Goal: Task Accomplishment & Management: Use online tool/utility

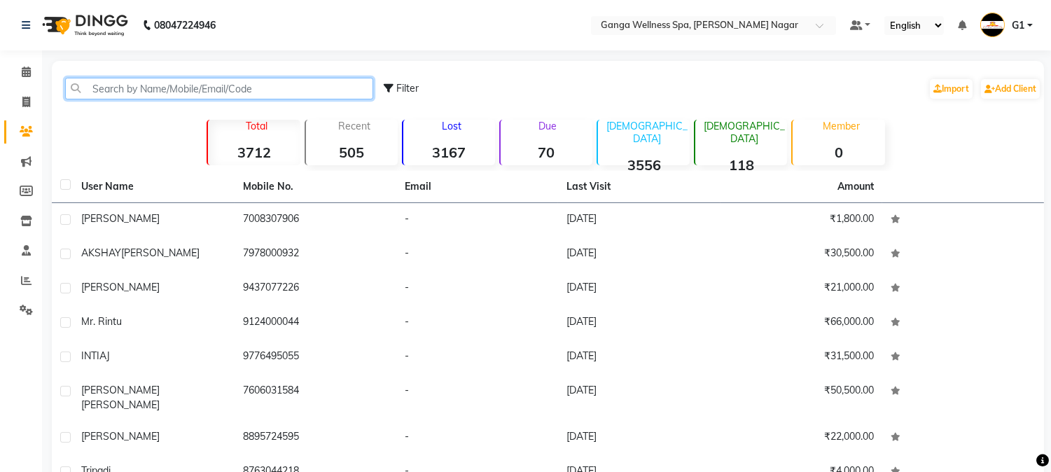
click at [203, 87] on input "text" at bounding box center [219, 89] width 308 height 22
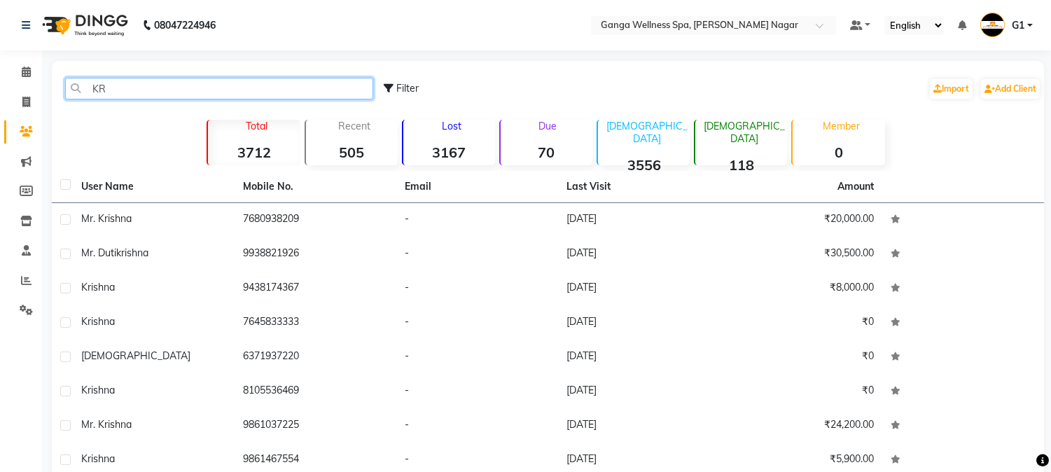
type input "K"
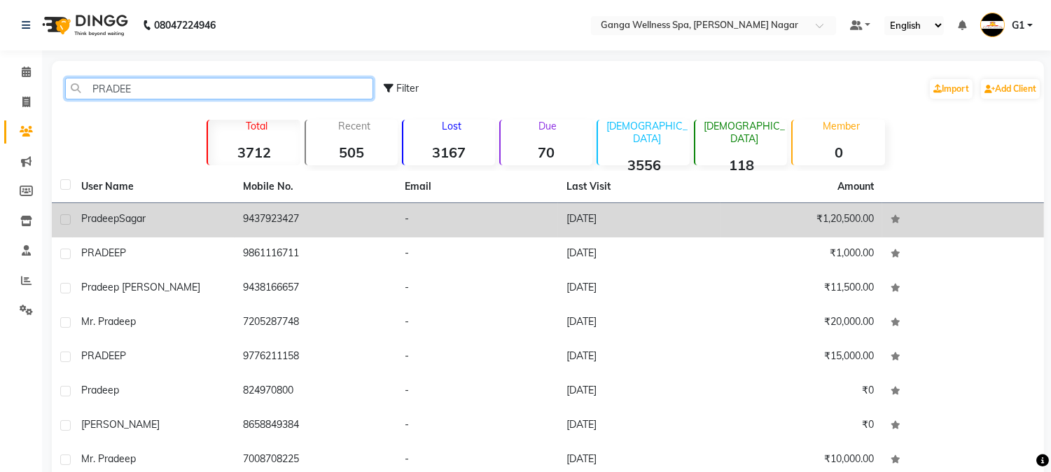
type input "PRADEE"
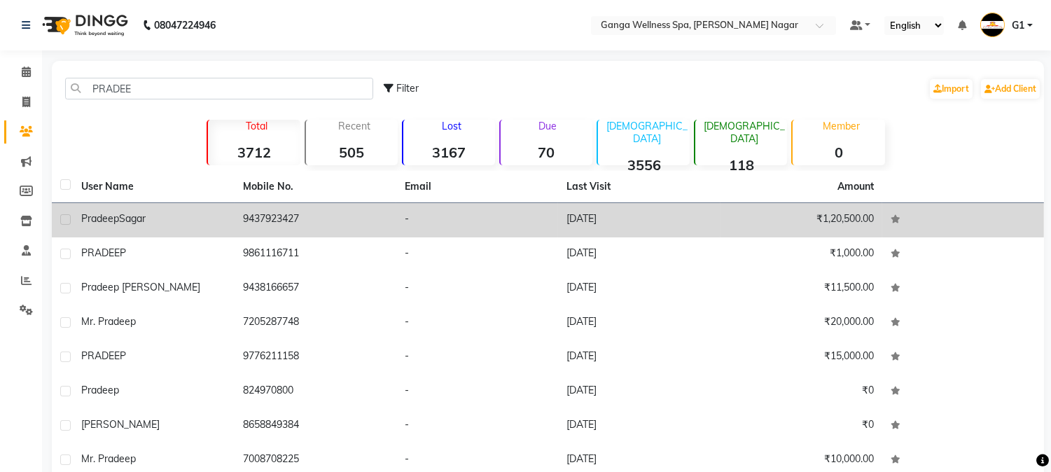
click at [302, 225] on td "9437923427" at bounding box center [316, 220] width 162 height 34
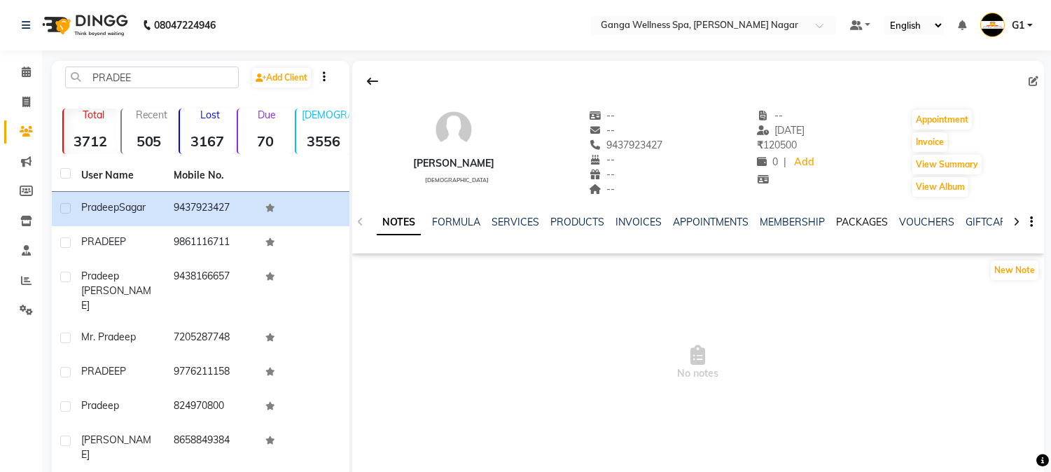
click at [846, 219] on link "PACKAGES" at bounding box center [862, 222] width 52 height 13
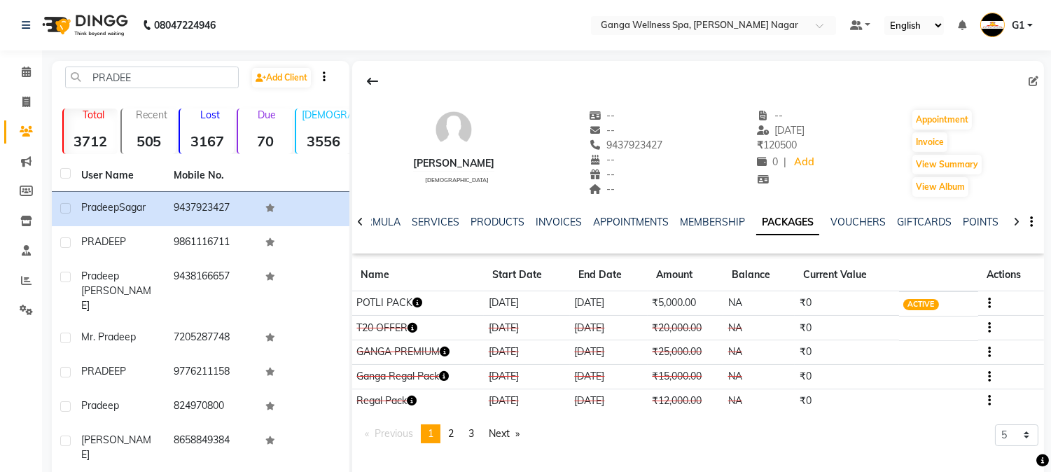
click at [417, 301] on icon "button" at bounding box center [417, 303] width 10 height 10
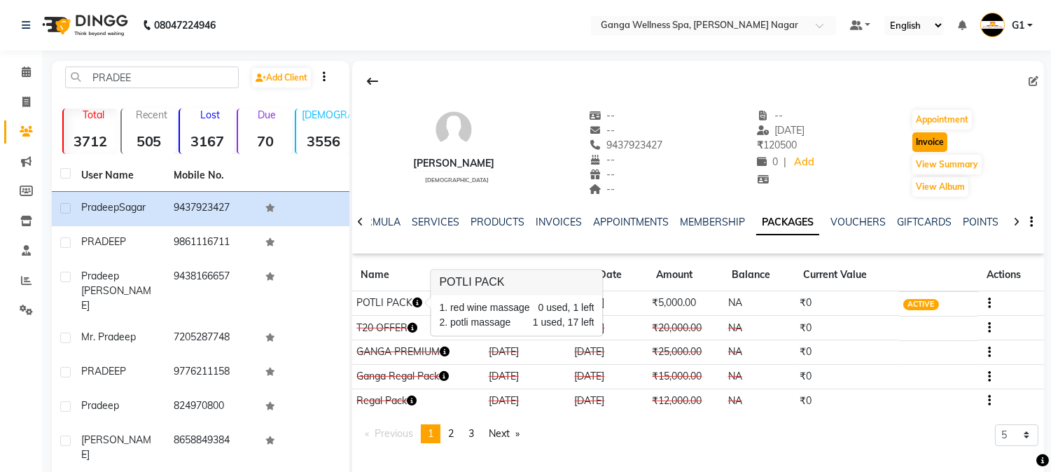
click at [917, 139] on button "Invoice" at bounding box center [929, 142] width 35 height 20
select select "service"
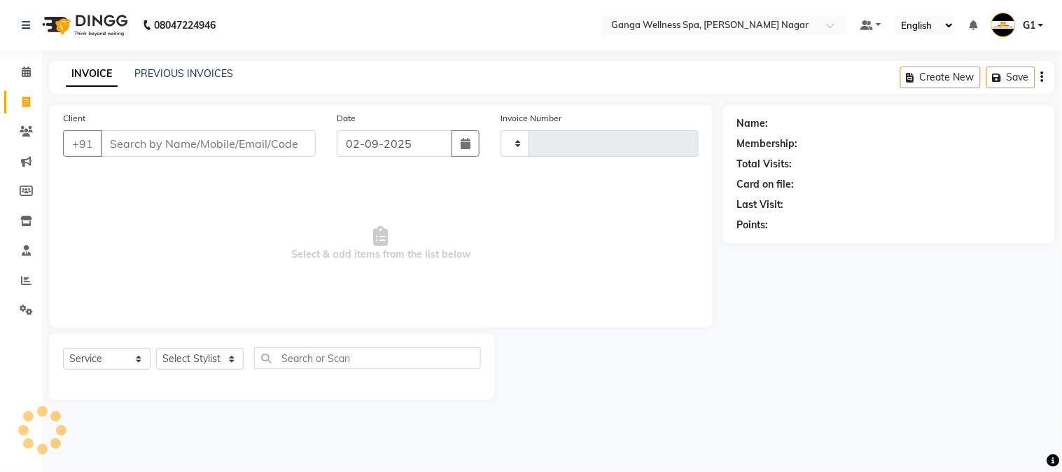
type input "2840"
select select "762"
click at [178, 360] on select "Select Stylist" at bounding box center [200, 359] width 88 height 22
type input "9437923427"
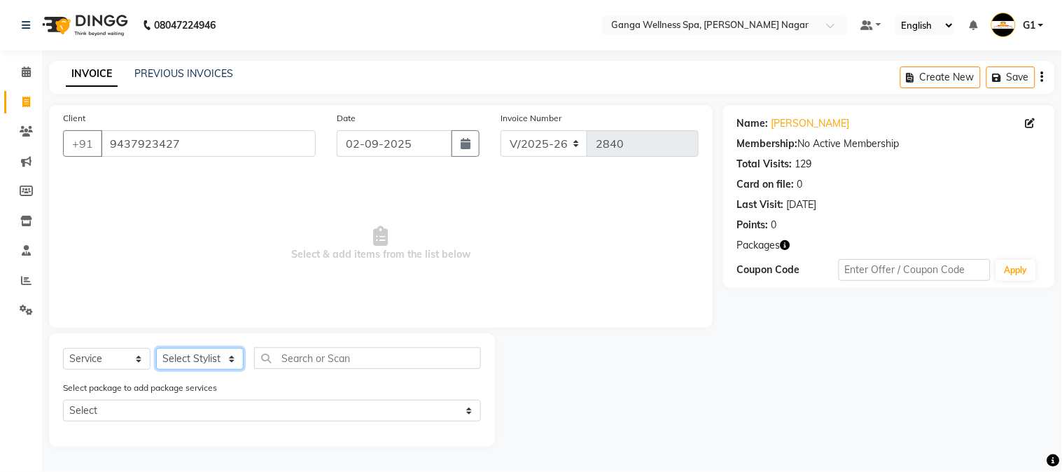
select select "70875"
click at [156, 349] on select "Select Stylist Abhi [PERSON_NAME] Alexa AMMY AMMY [PERSON_NAME] anya APPI [PERS…" at bounding box center [200, 359] width 88 height 22
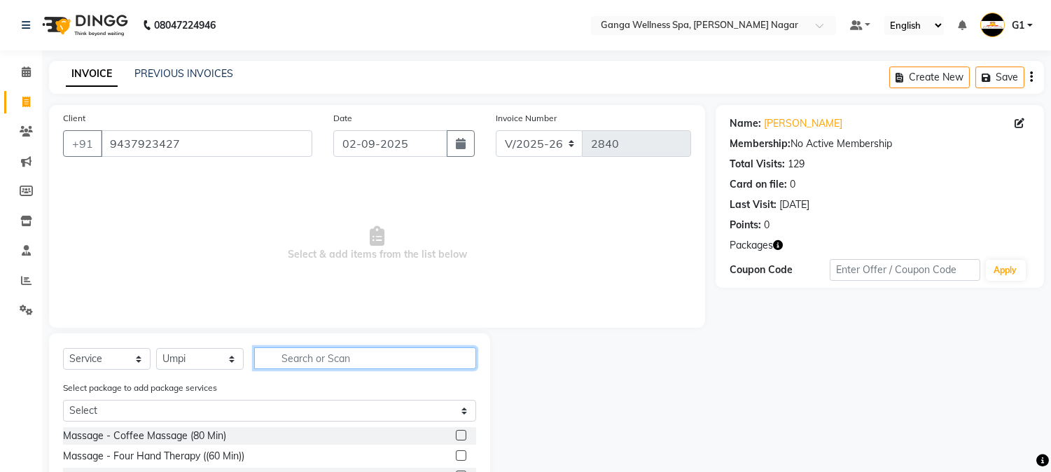
click at [388, 360] on input "text" at bounding box center [365, 358] width 222 height 22
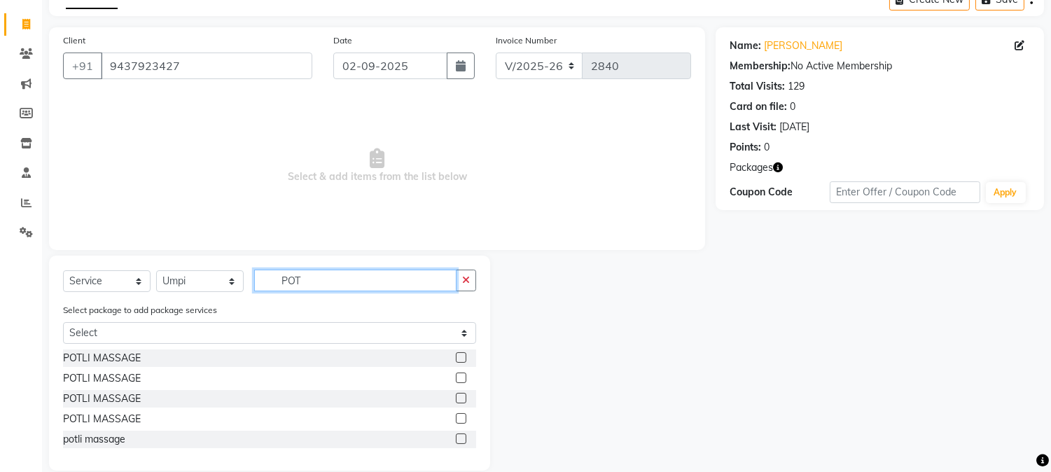
type input "POT"
click at [462, 437] on label at bounding box center [461, 438] width 11 height 11
click at [462, 437] on input "checkbox" at bounding box center [460, 439] width 9 height 9
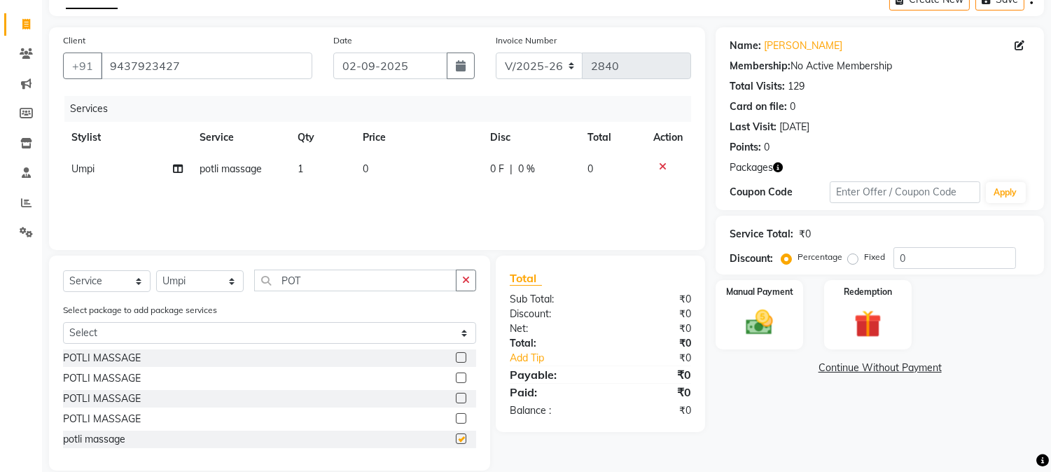
checkbox input "false"
click at [878, 326] on img at bounding box center [867, 324] width 46 height 35
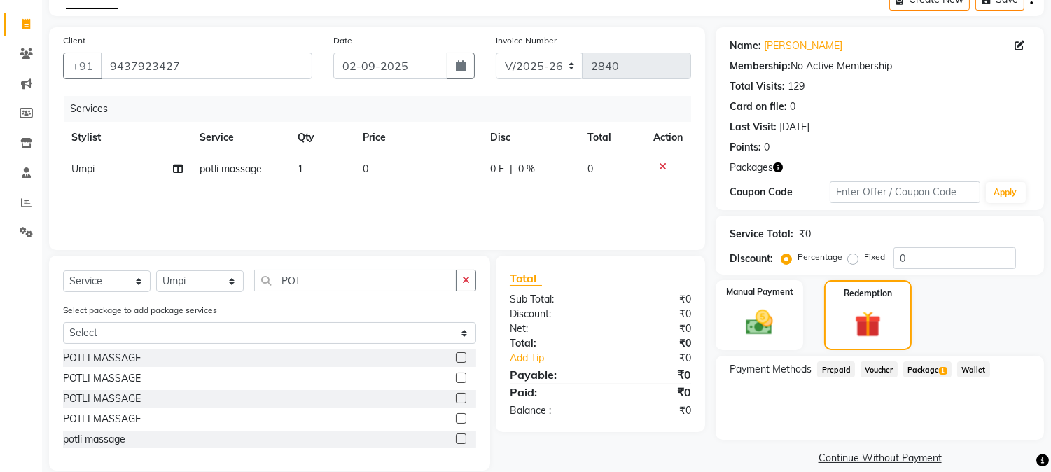
click at [942, 367] on span "1" at bounding box center [943, 371] width 8 height 8
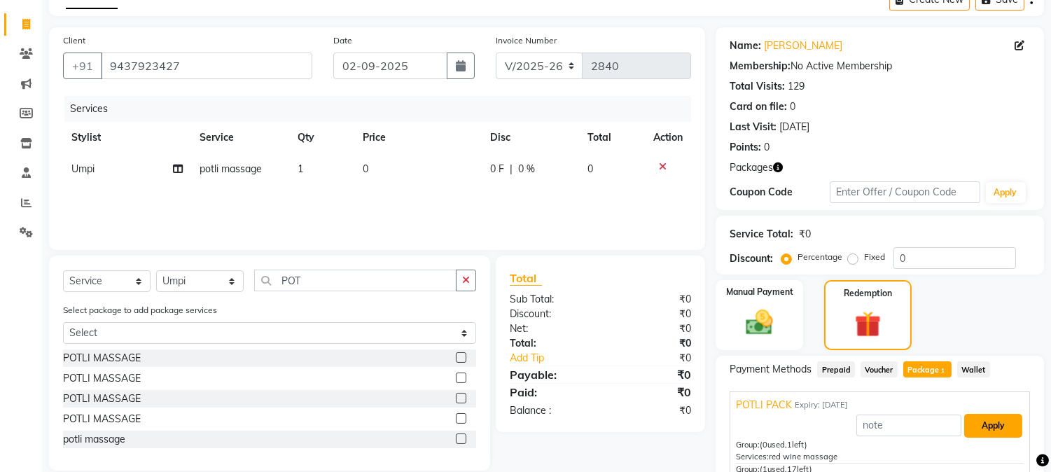
click at [975, 420] on button "Apply" at bounding box center [993, 426] width 58 height 24
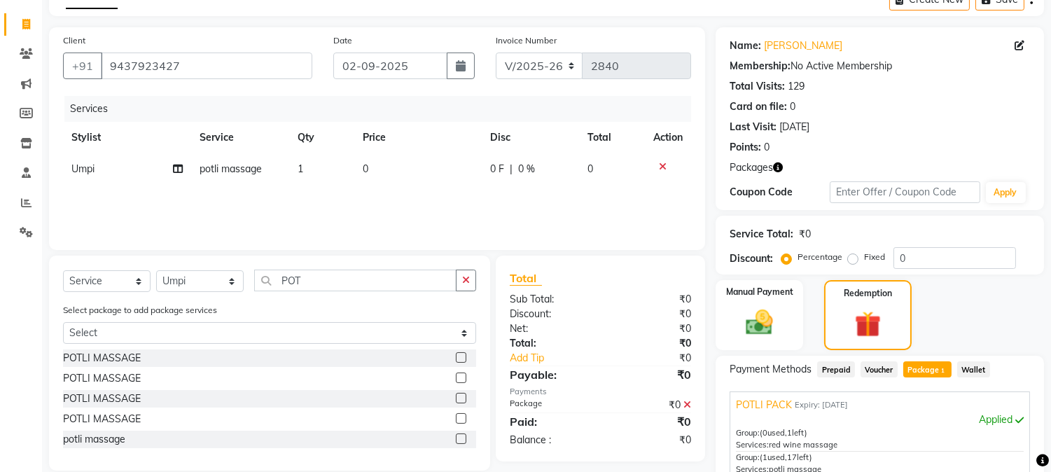
scroll to position [232, 0]
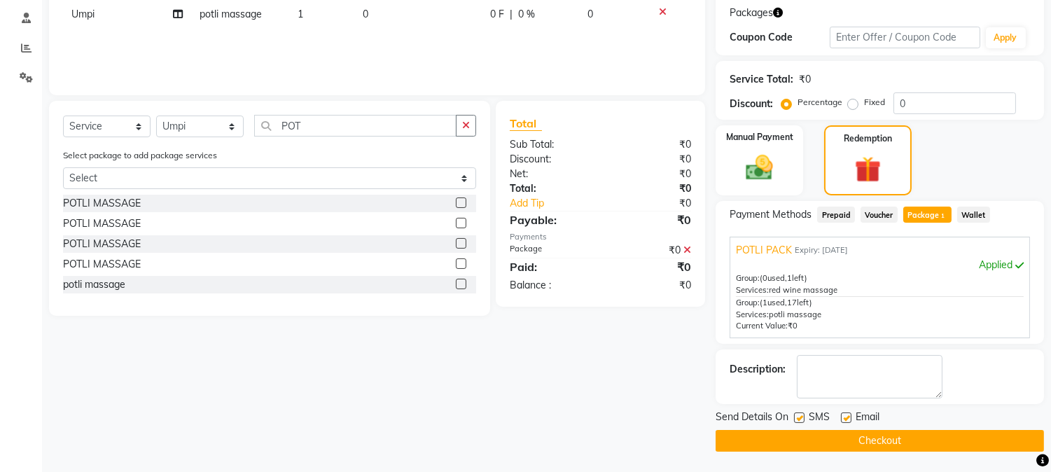
click at [759, 437] on button "Checkout" at bounding box center [880, 441] width 328 height 22
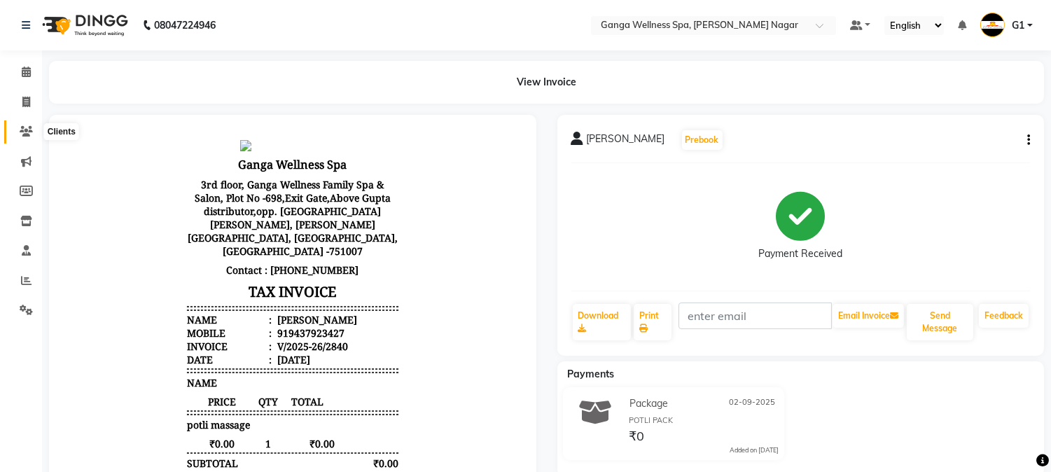
click at [22, 135] on icon at bounding box center [26, 131] width 13 height 11
